Goal: Check status

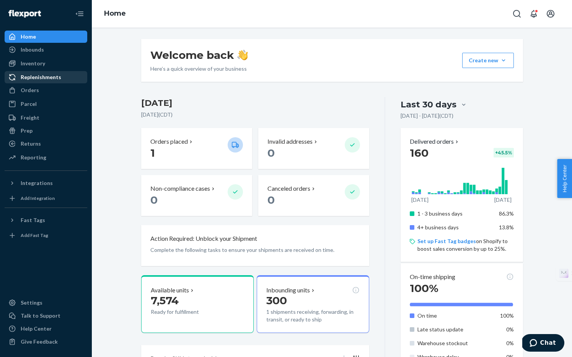
click at [40, 77] on div "Replenishments" at bounding box center [41, 77] width 41 height 8
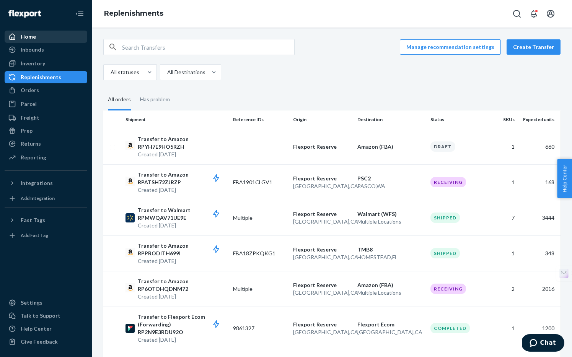
click at [24, 34] on div "Home" at bounding box center [28, 37] width 15 height 8
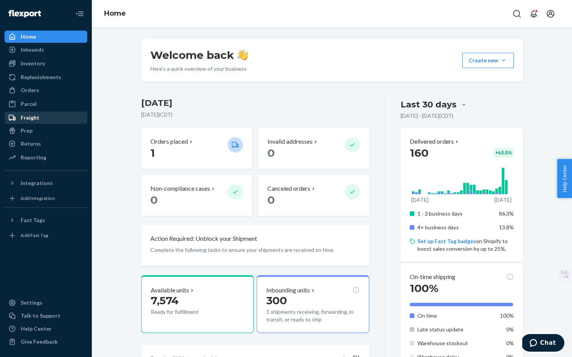
click at [39, 120] on div "Freight" at bounding box center [45, 117] width 81 height 11
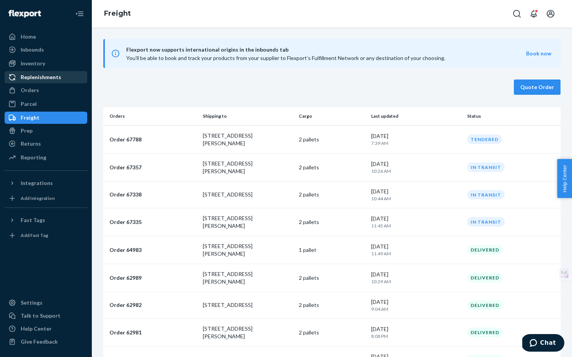
click at [45, 77] on div "Replenishments" at bounding box center [41, 77] width 41 height 8
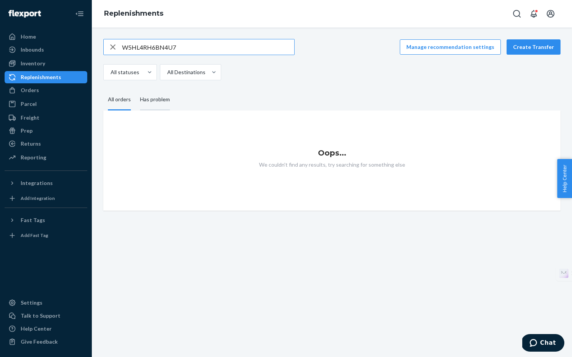
type input "W5HL4RH6BN4U7"
click at [156, 105] on div "Has problem" at bounding box center [155, 100] width 30 height 21
click at [135, 90] on input "Has problem" at bounding box center [135, 90] width 0 height 0
click at [129, 105] on div "All orders" at bounding box center [119, 100] width 23 height 21
click at [103, 90] on input "All orders" at bounding box center [103, 90] width 0 height 0
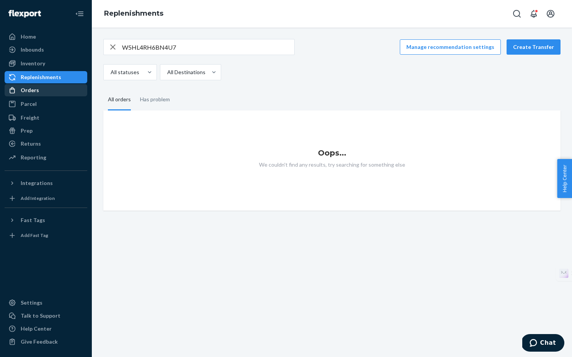
click at [65, 94] on div "Orders" at bounding box center [45, 90] width 81 height 11
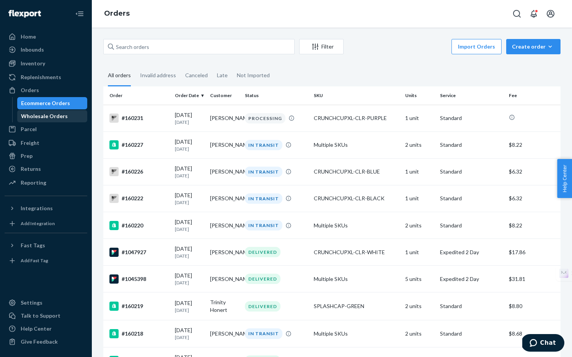
click at [54, 116] on div "Wholesale Orders" at bounding box center [44, 116] width 47 height 8
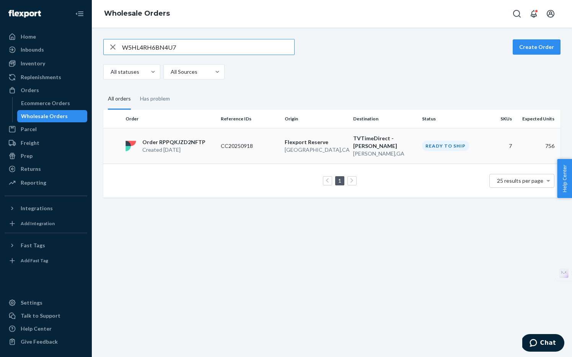
type input "W5HL4RH6BN4U7"
click at [171, 141] on p "Order RPPQKJZD2NFTP" at bounding box center [173, 142] width 63 height 8
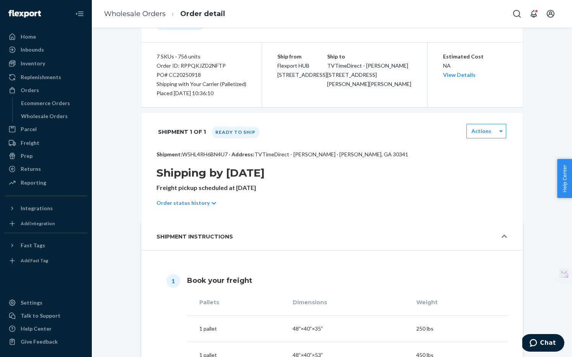
scroll to position [61, 0]
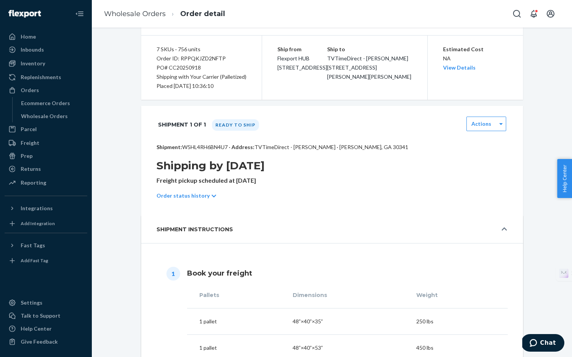
click at [205, 198] on div "Order status history" at bounding box center [331, 195] width 351 height 21
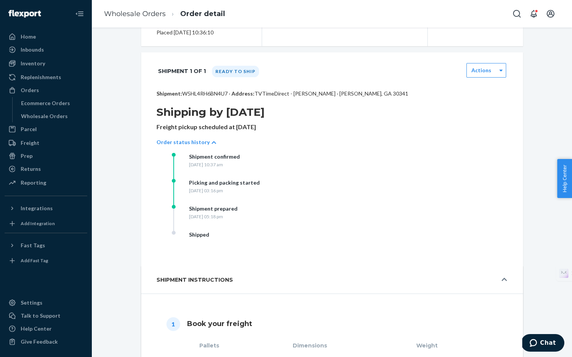
scroll to position [0, 0]
